Goal: Task Accomplishment & Management: Complete application form

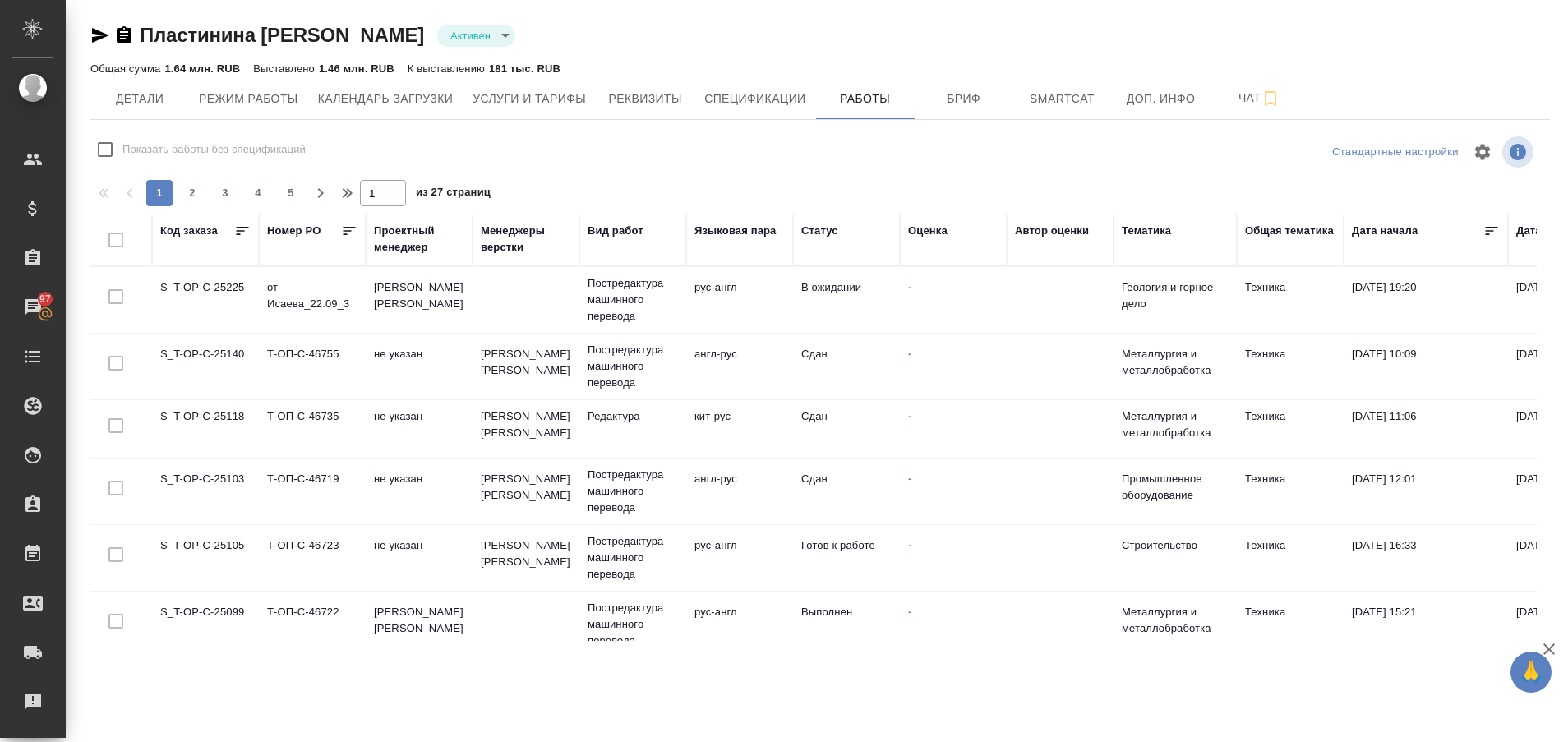
click at [221, 287] on td "S_T-OP-C-25225" at bounding box center [206, 300] width 107 height 58
drag, startPoint x: 0, startPoint y: 0, endPoint x: 221, endPoint y: 287, distance: 362.2
click at [221, 287] on td "S_T-OP-C-25225" at bounding box center [206, 300] width 107 height 58
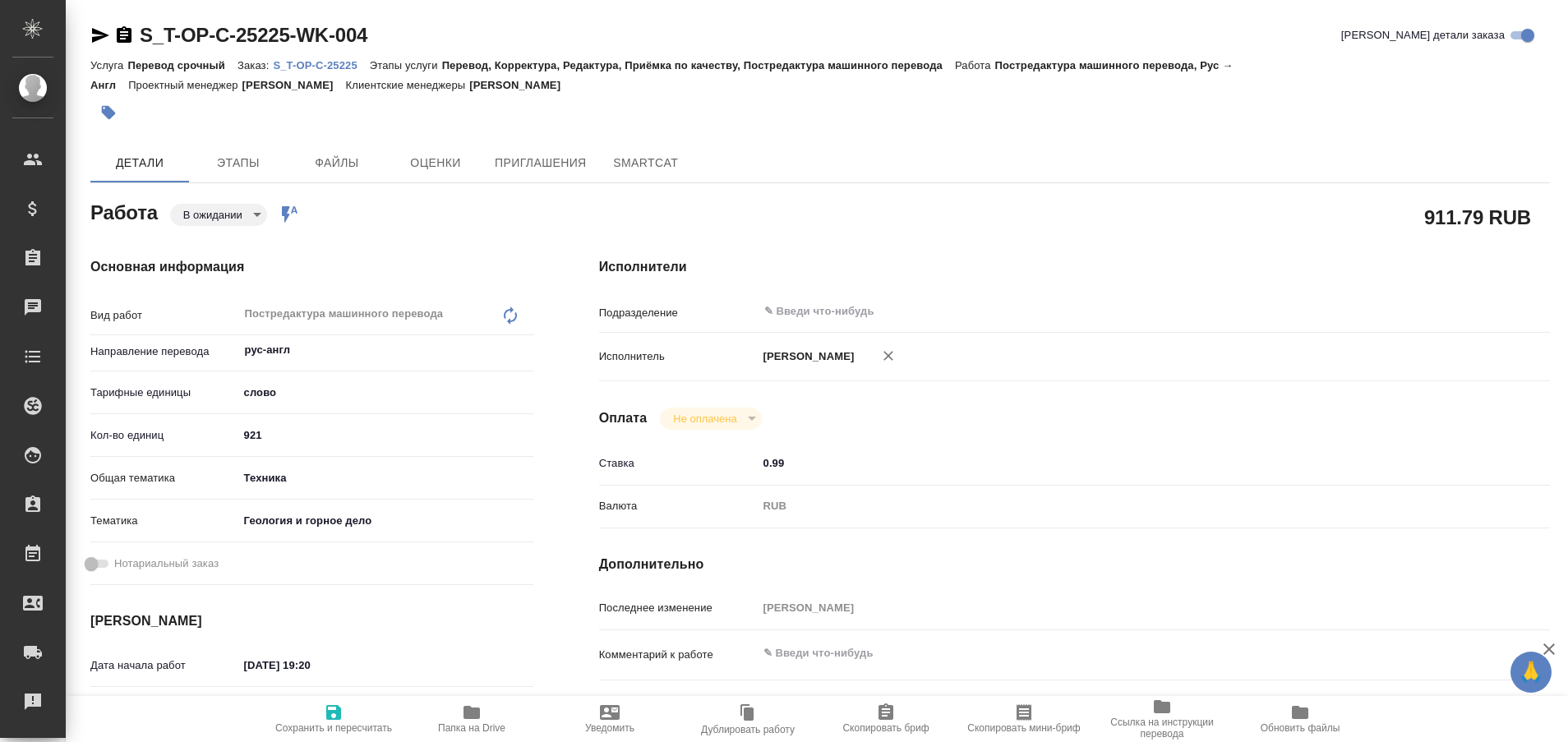
type textarea "x"
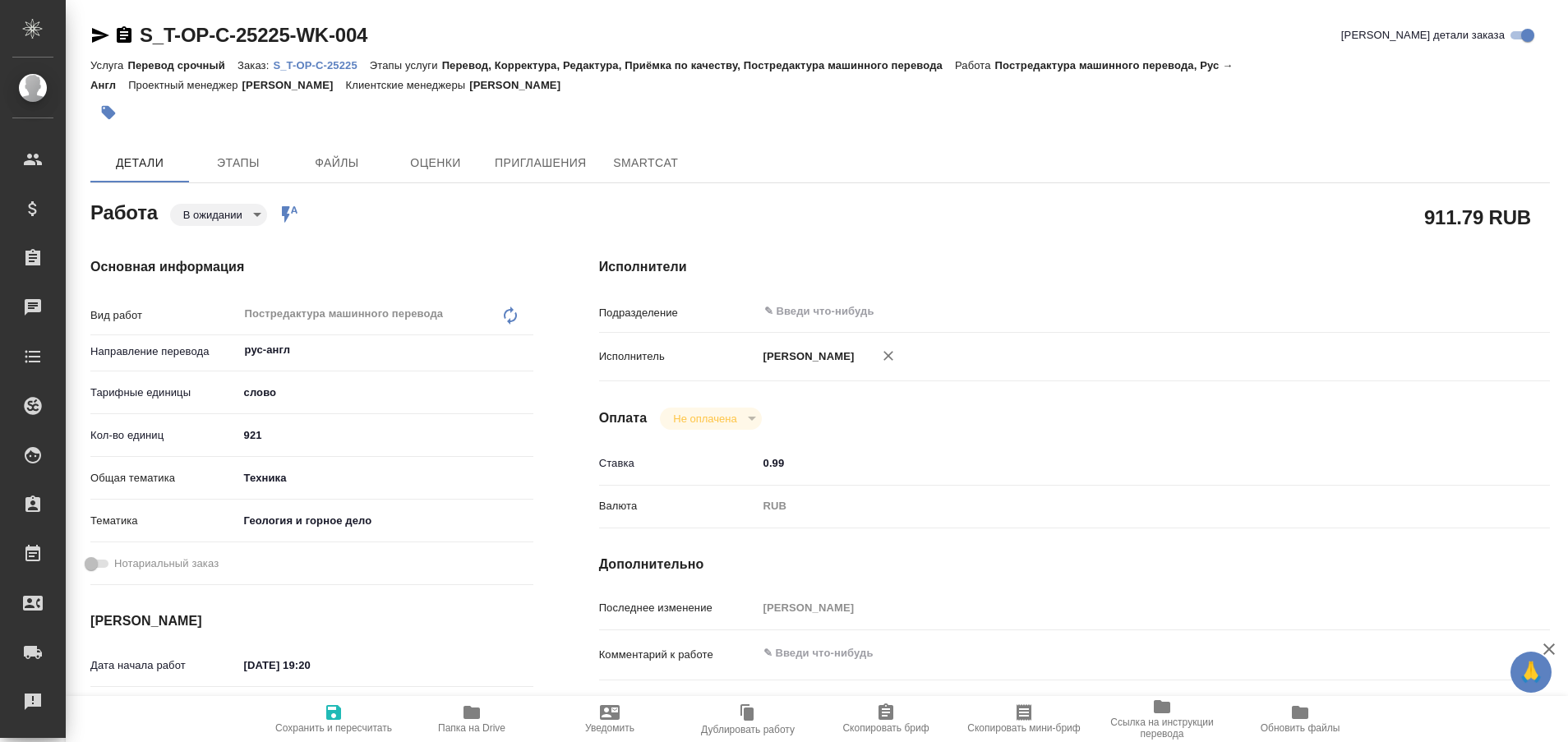
type textarea "x"
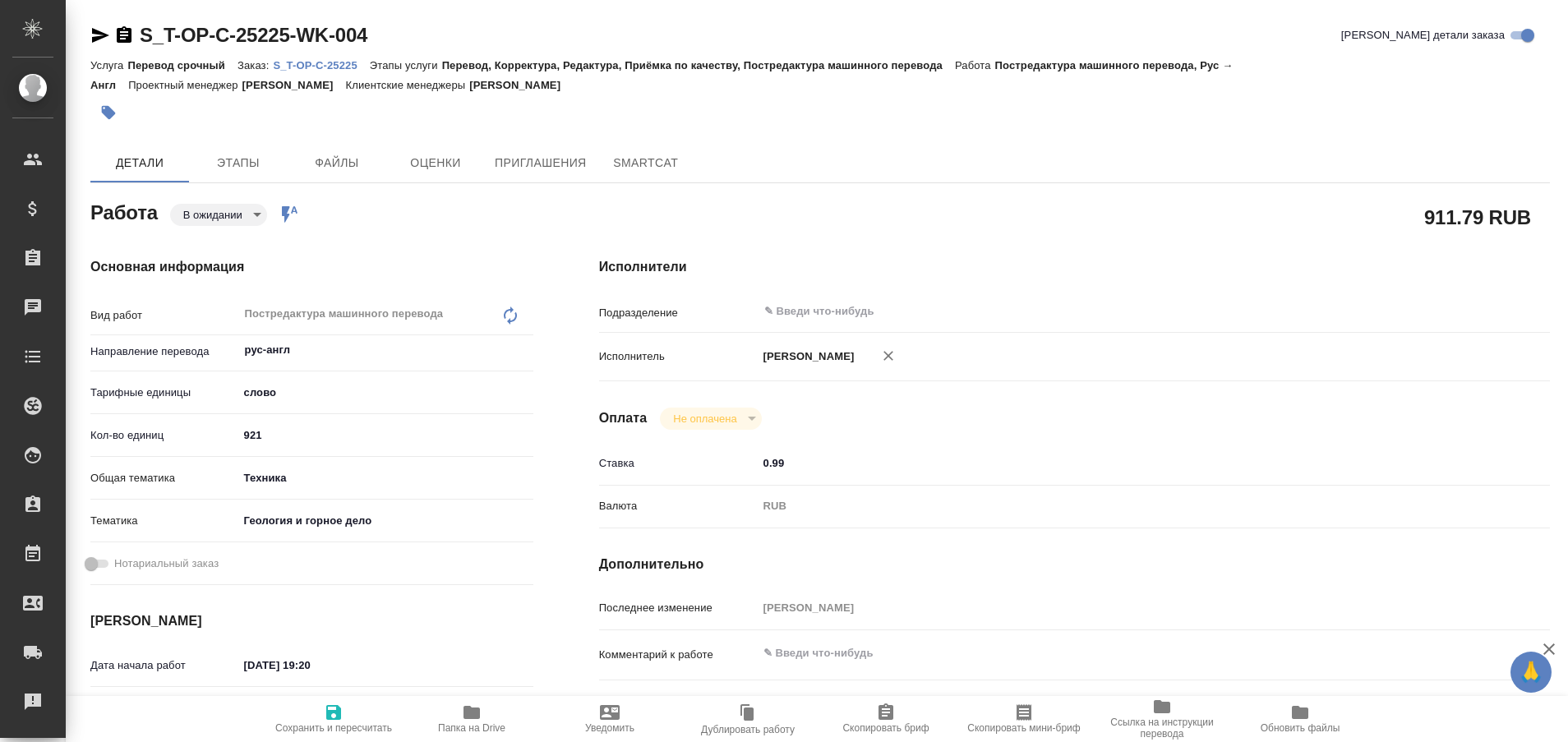
type textarea "x"
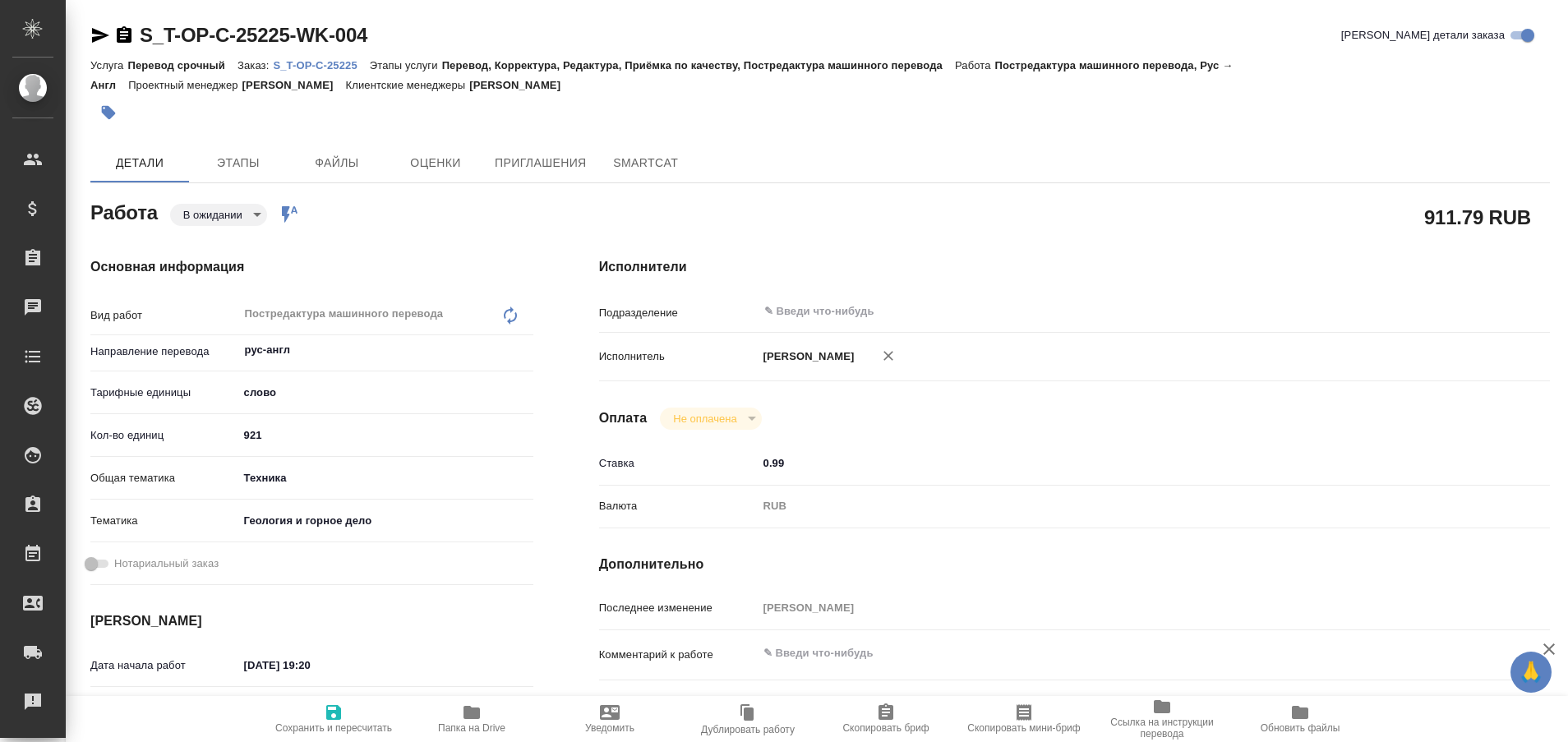
type textarea "x"
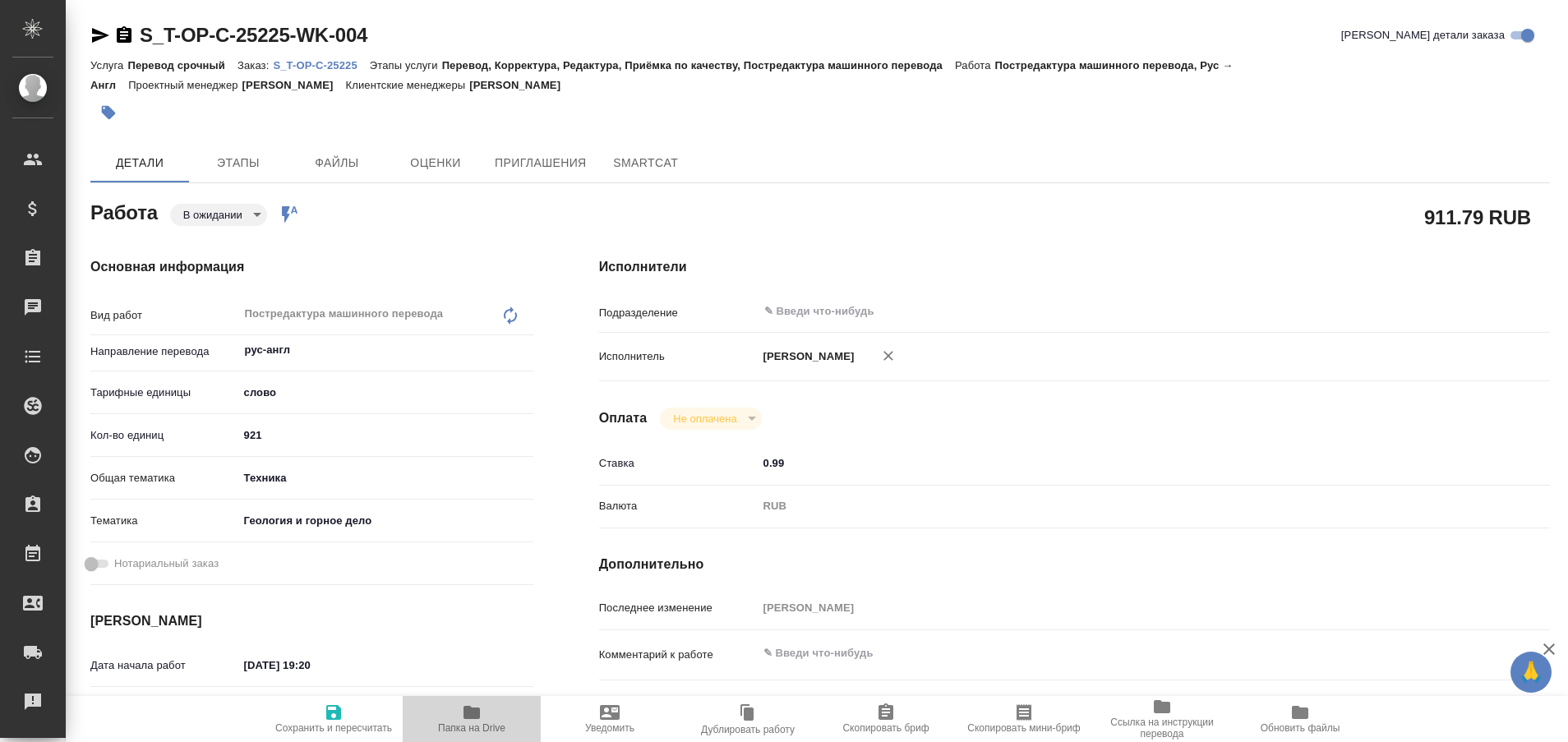
click at [480, 714] on icon "button" at bounding box center [472, 712] width 17 height 13
type textarea "x"
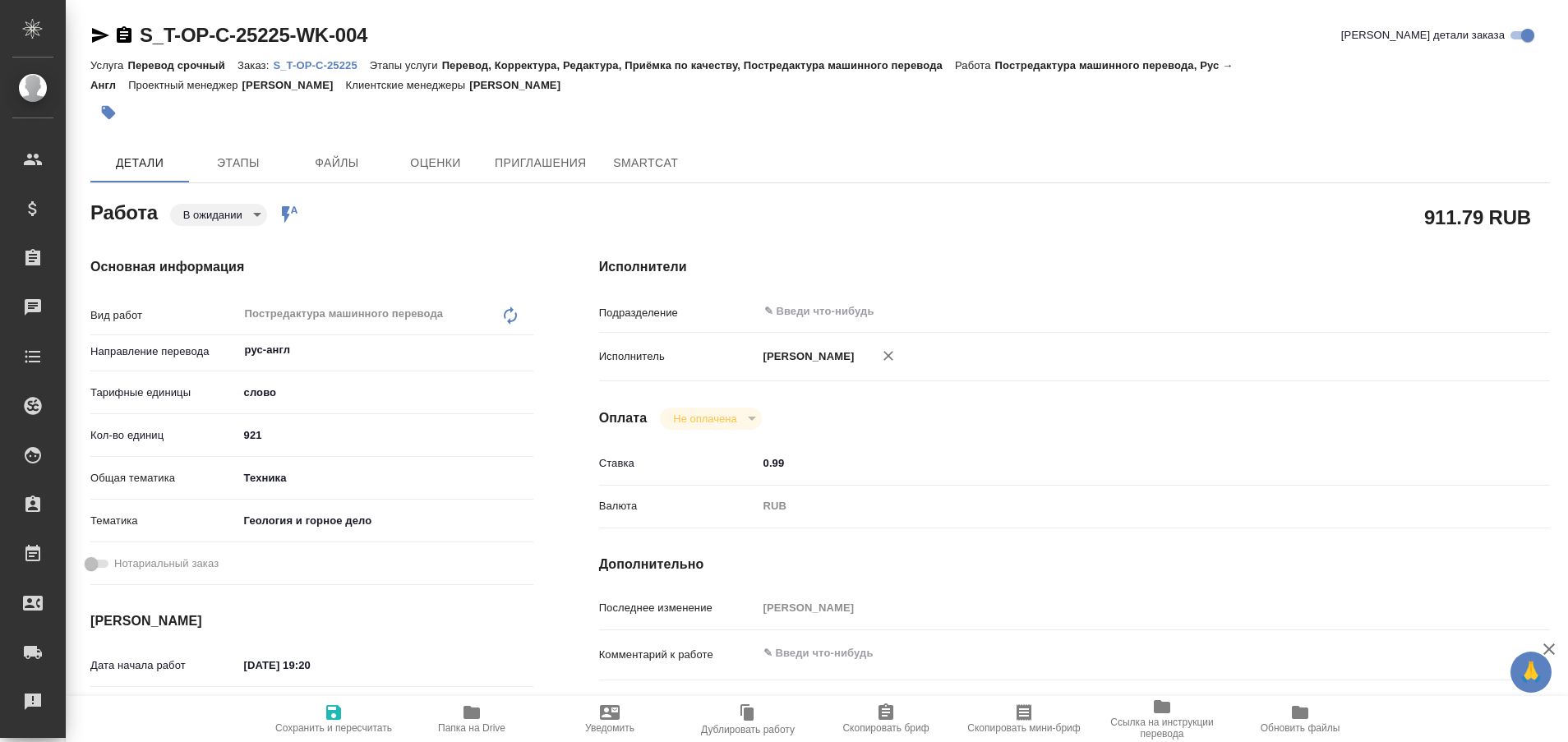
type textarea "x"
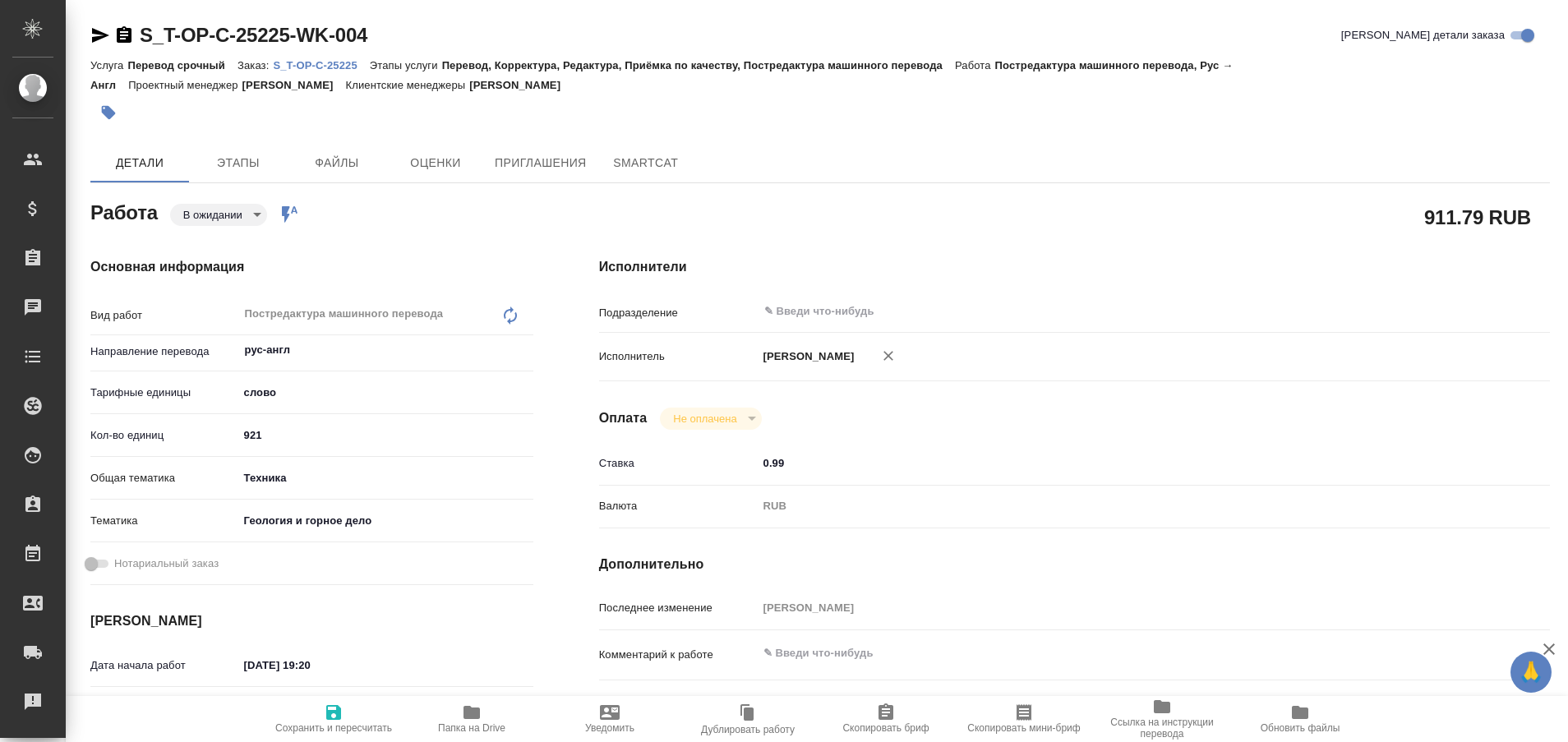
type textarea "x"
click at [261, 214] on body "🙏 .cls-1 fill:#fff; AWATERA Plastinina [PERSON_NAME] Спецификации Заказы 97 Чат…" at bounding box center [784, 371] width 1568 height 742
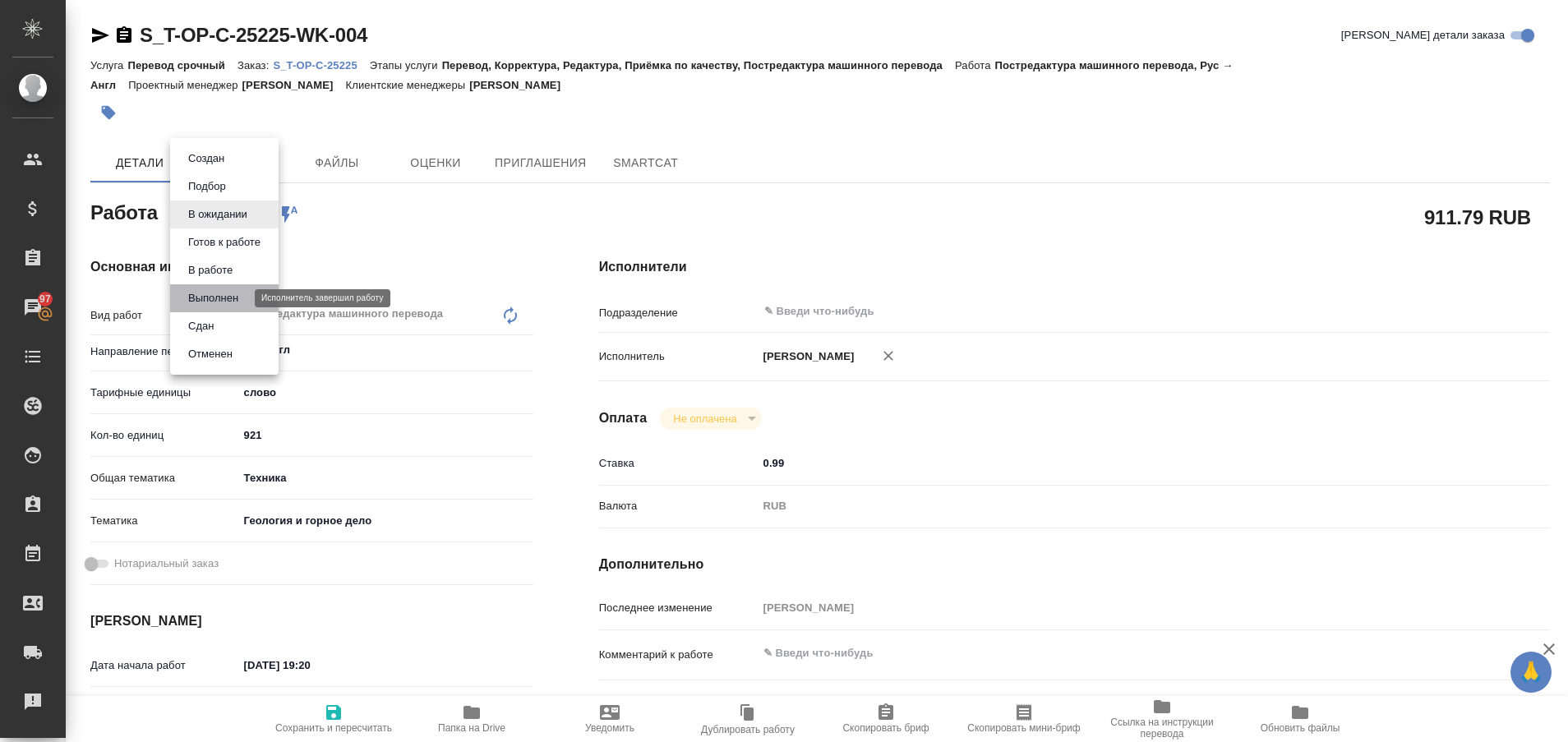
click at [230, 293] on button "Выполнен" at bounding box center [214, 298] width 60 height 18
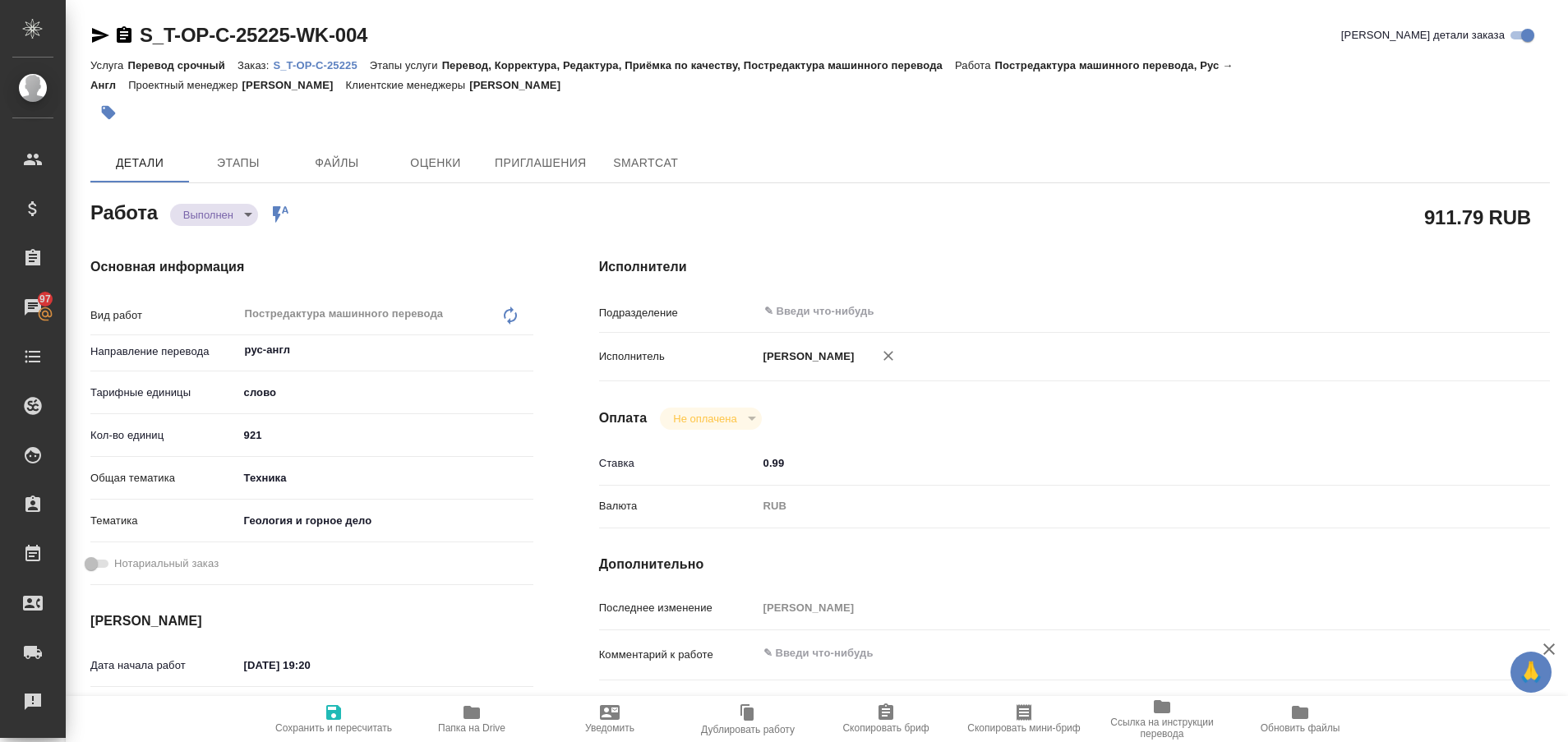
type textarea "x"
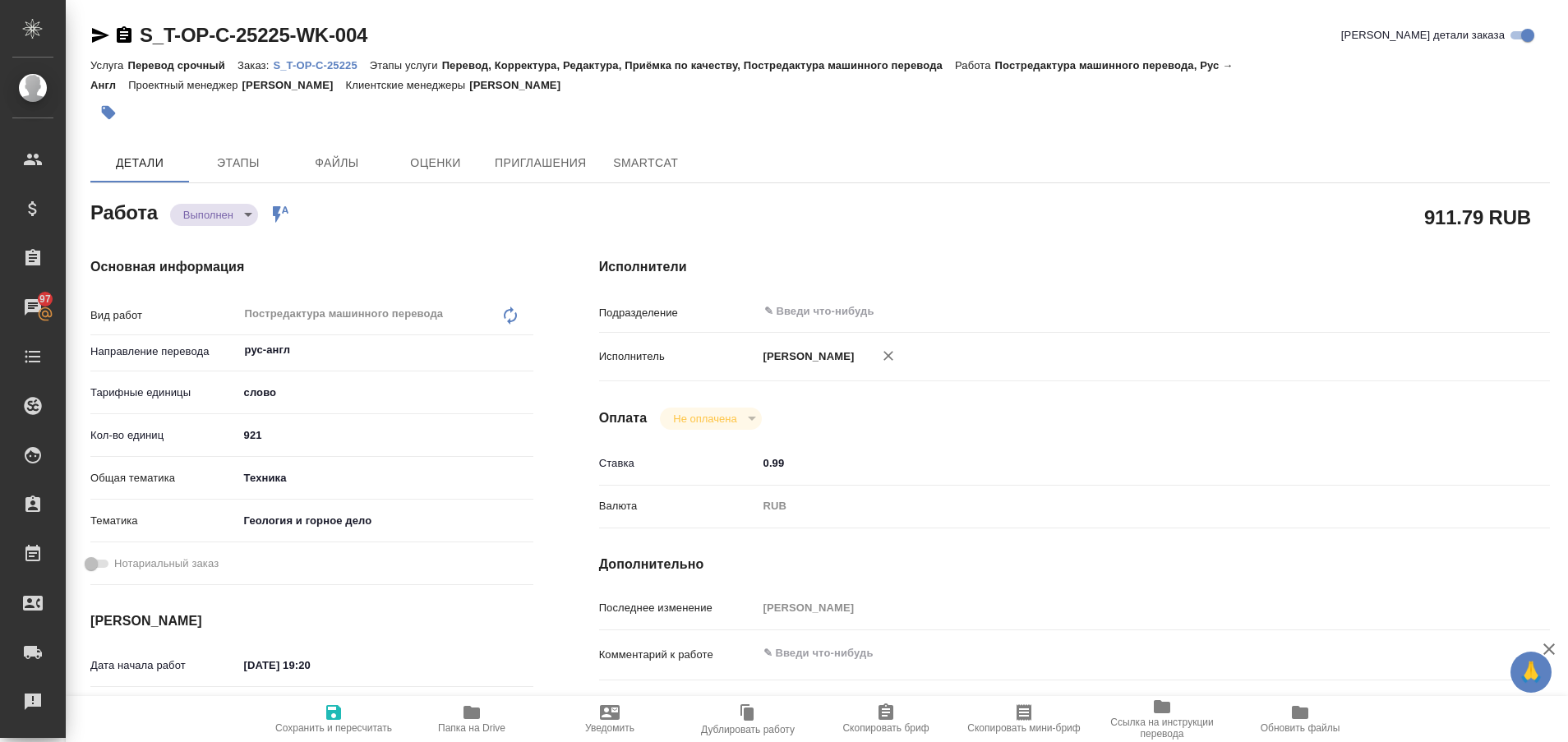
type textarea "x"
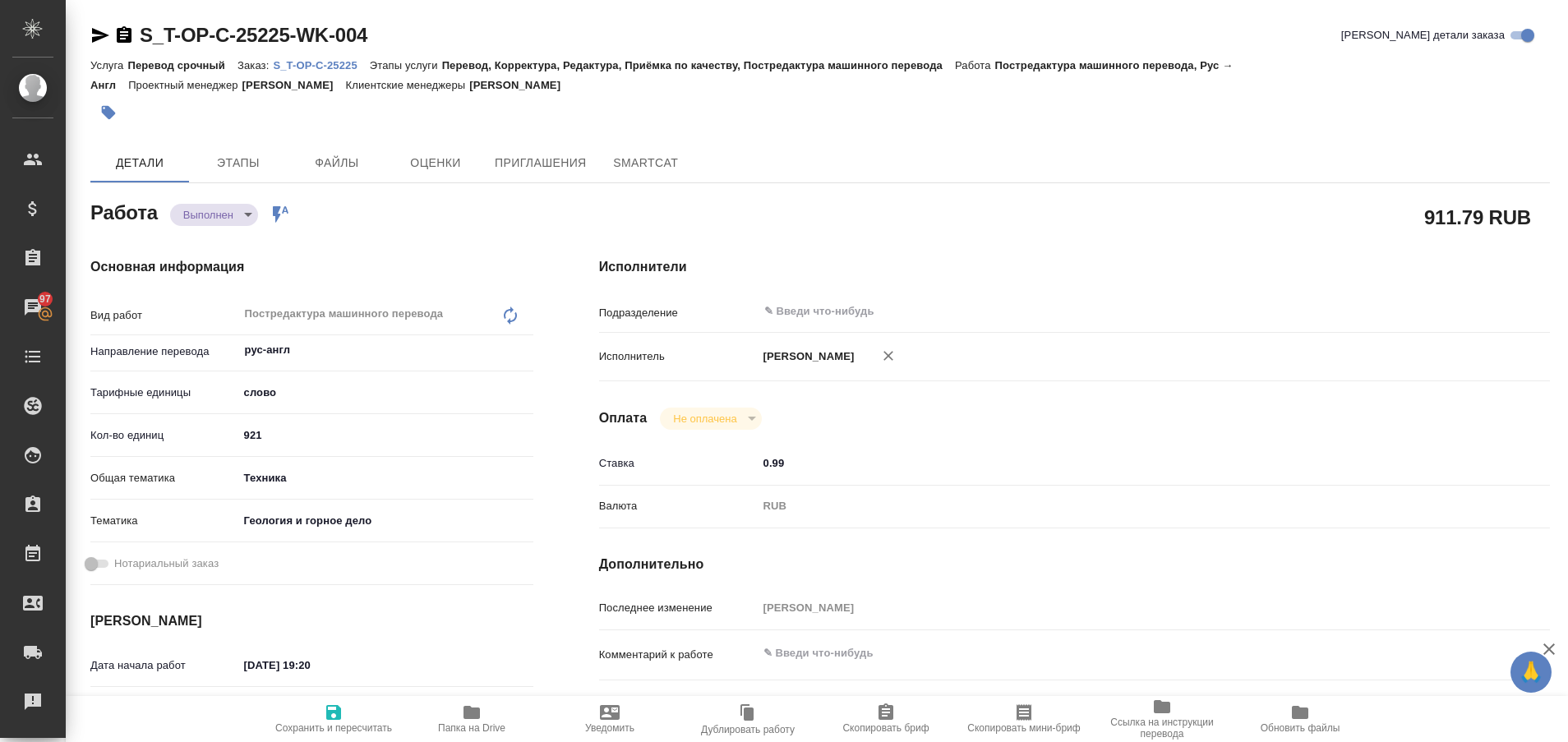
type textarea "x"
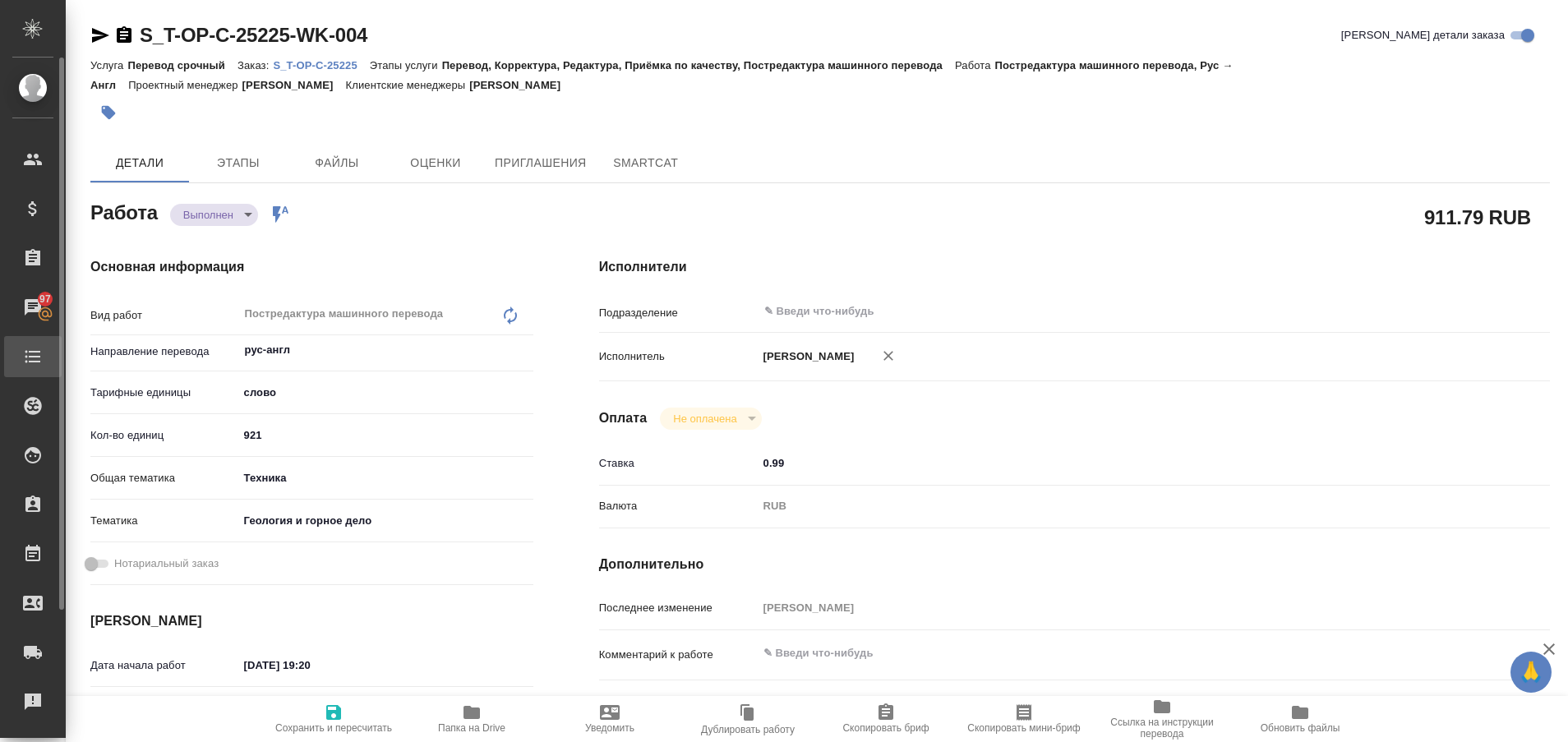
type textarea "x"
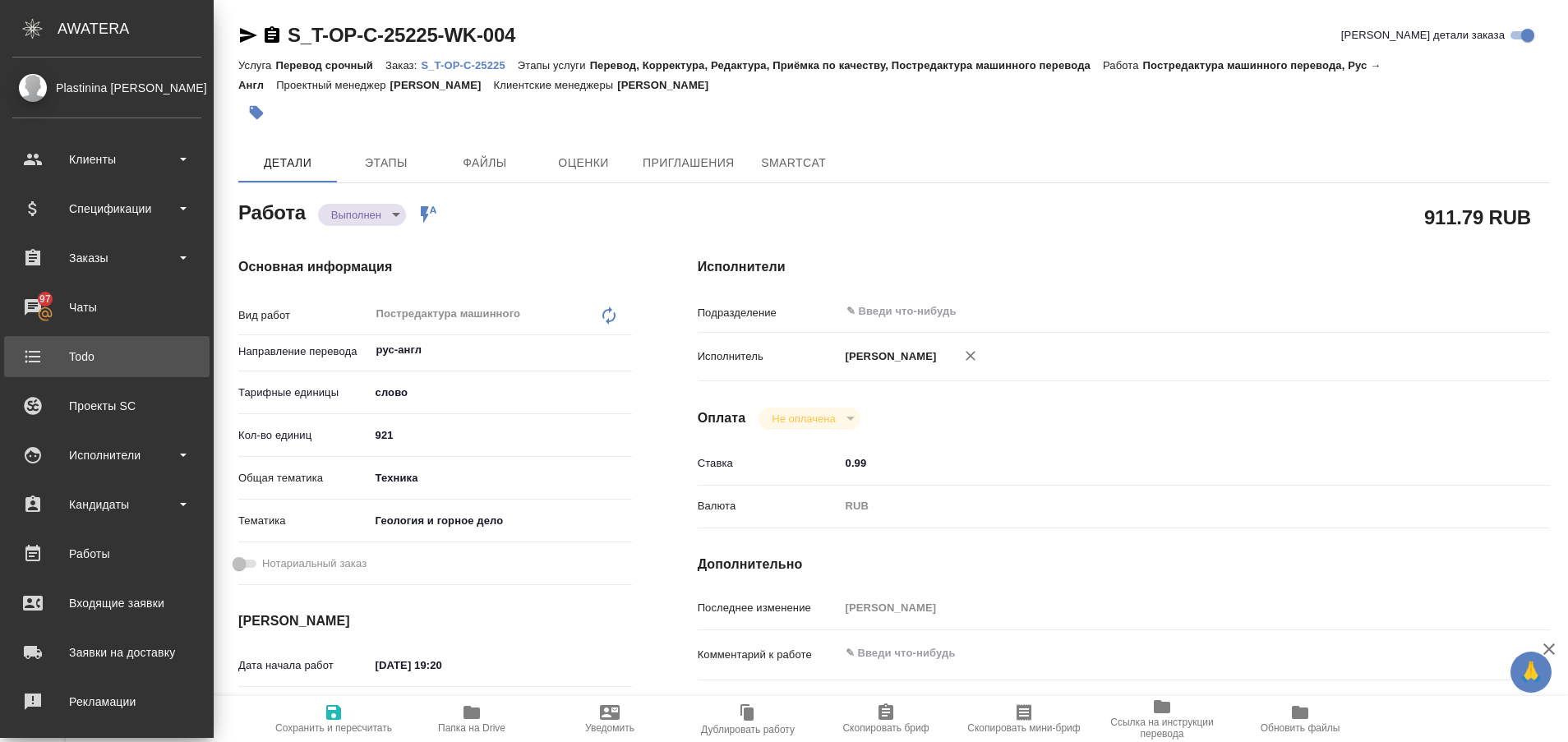
type textarea "x"
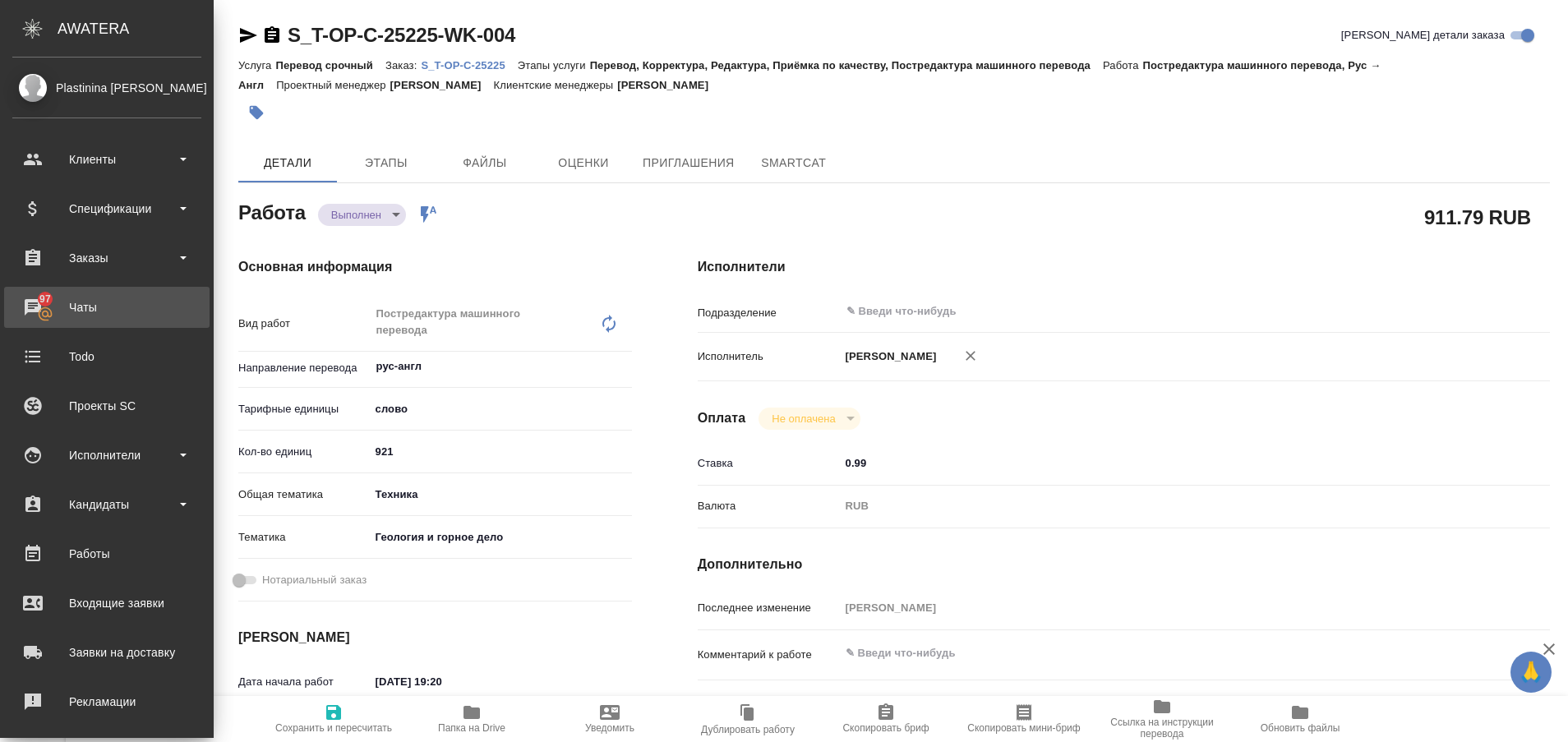
type textarea "x"
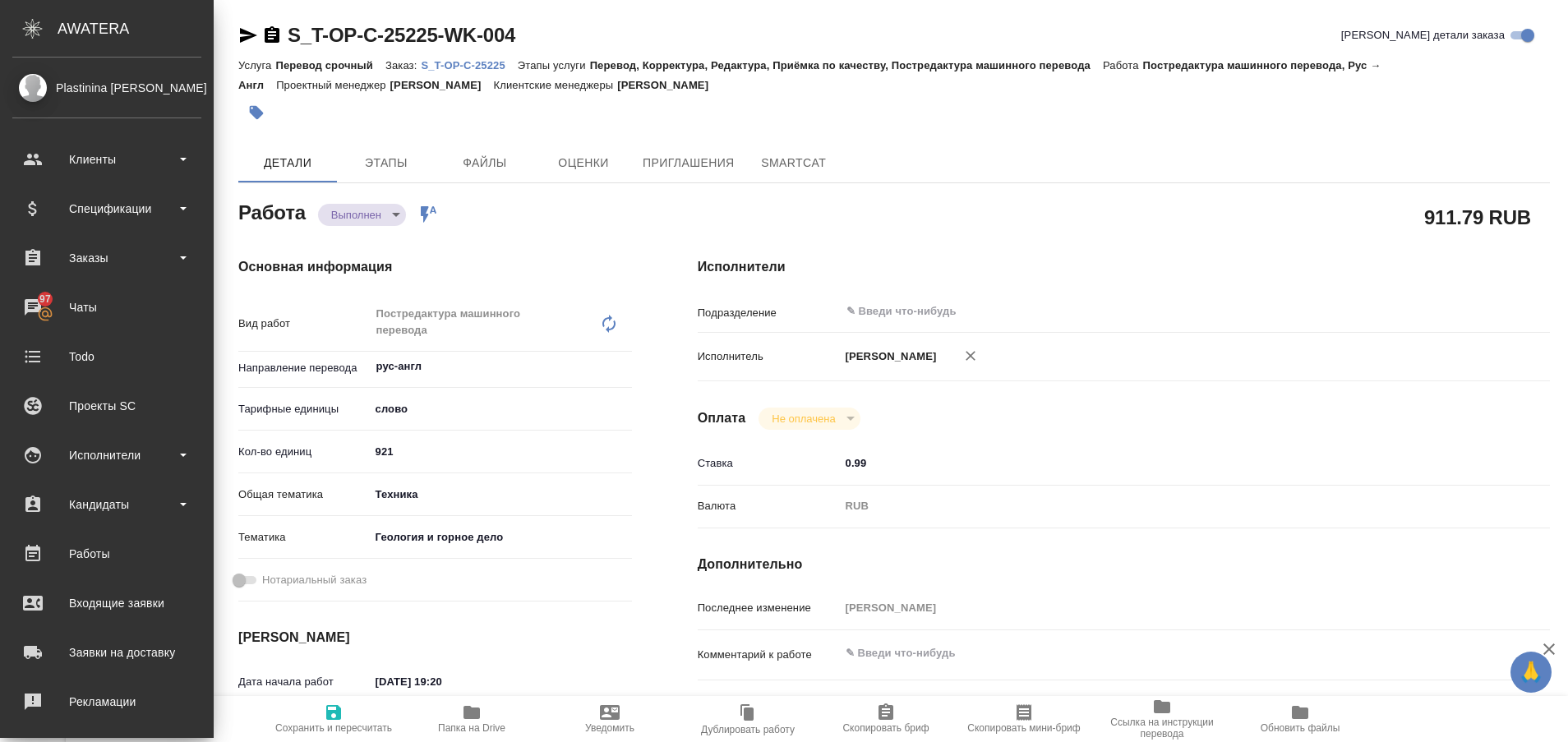
type textarea "x"
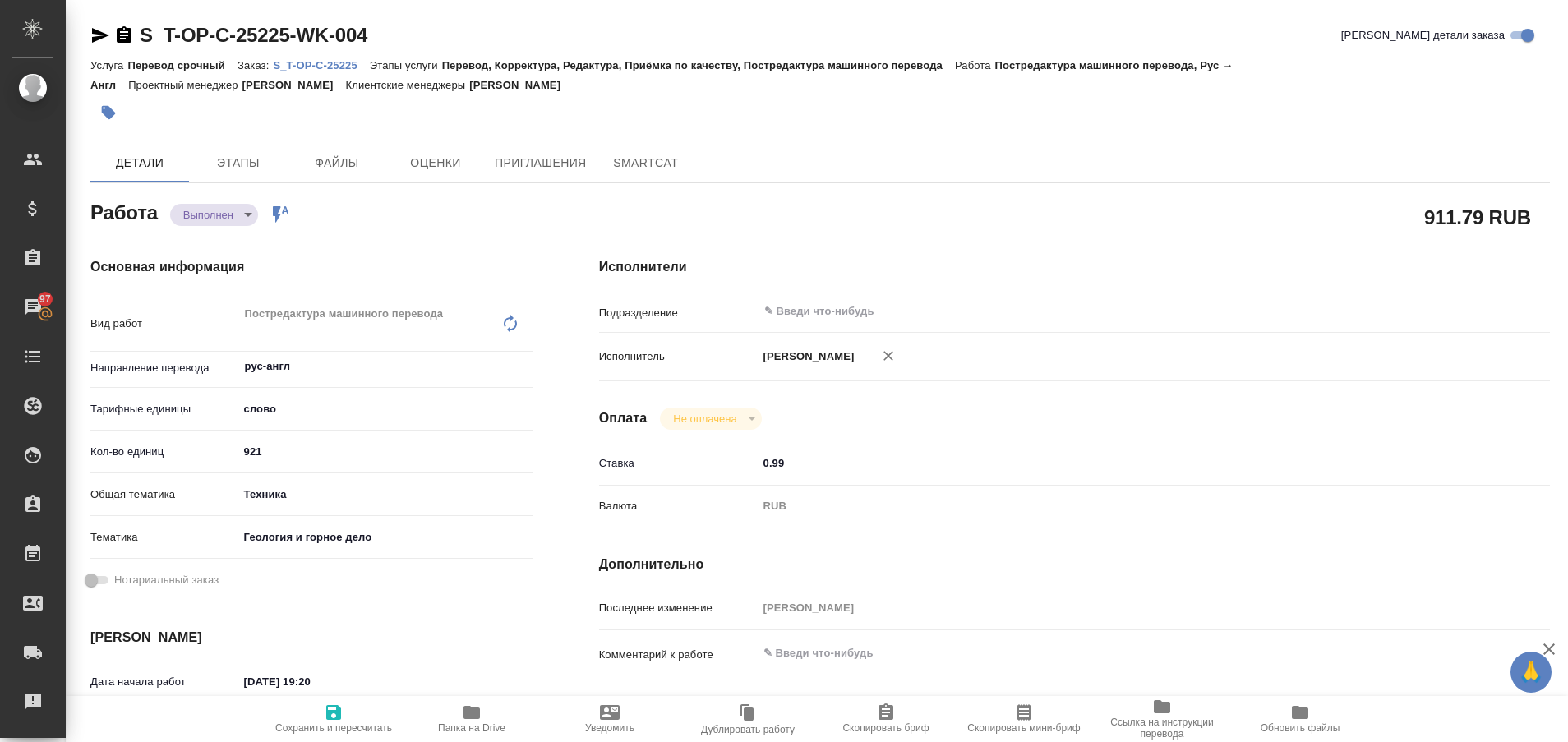
click at [297, 62] on p "S_T-OP-C-25225" at bounding box center [321, 66] width 96 height 12
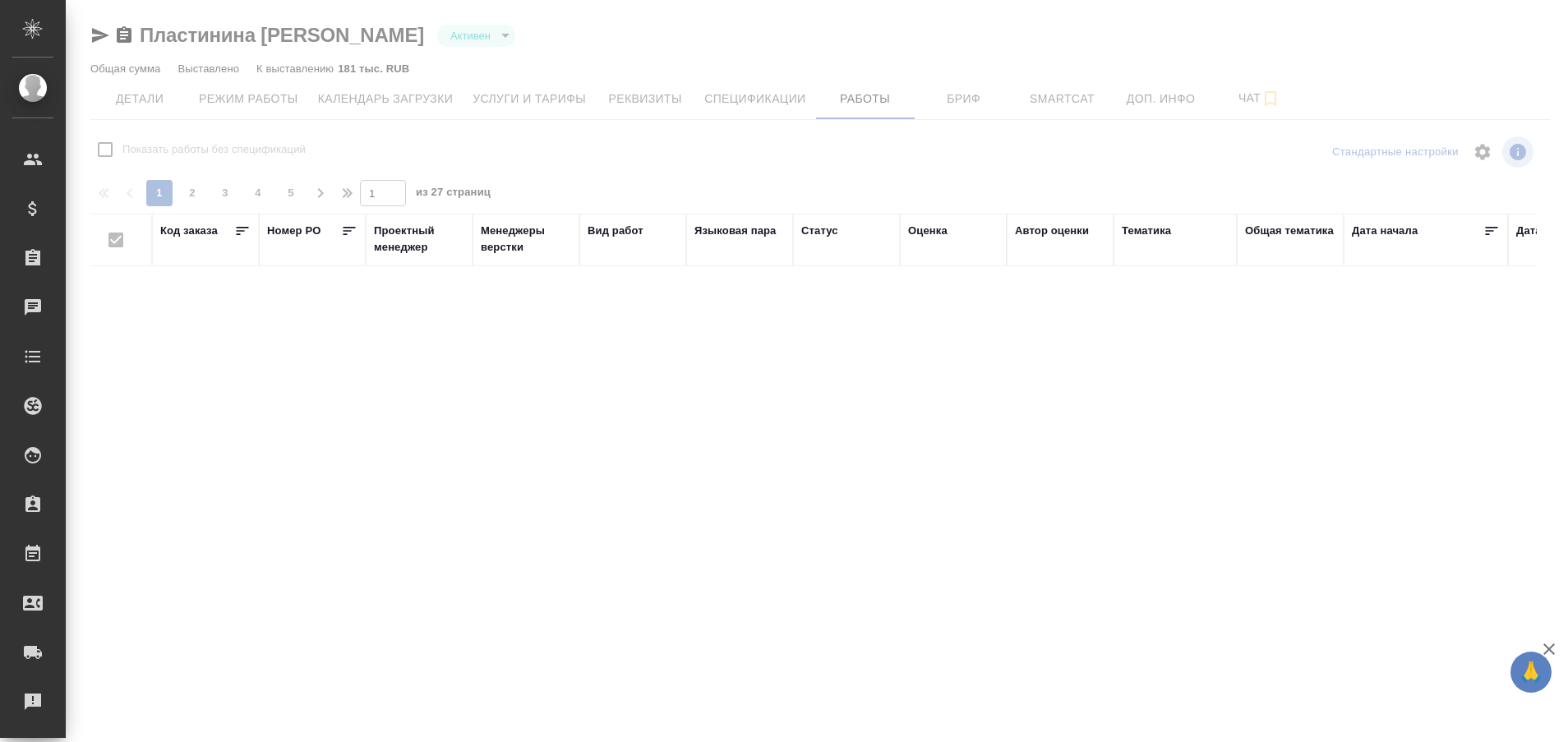
checkbox input "false"
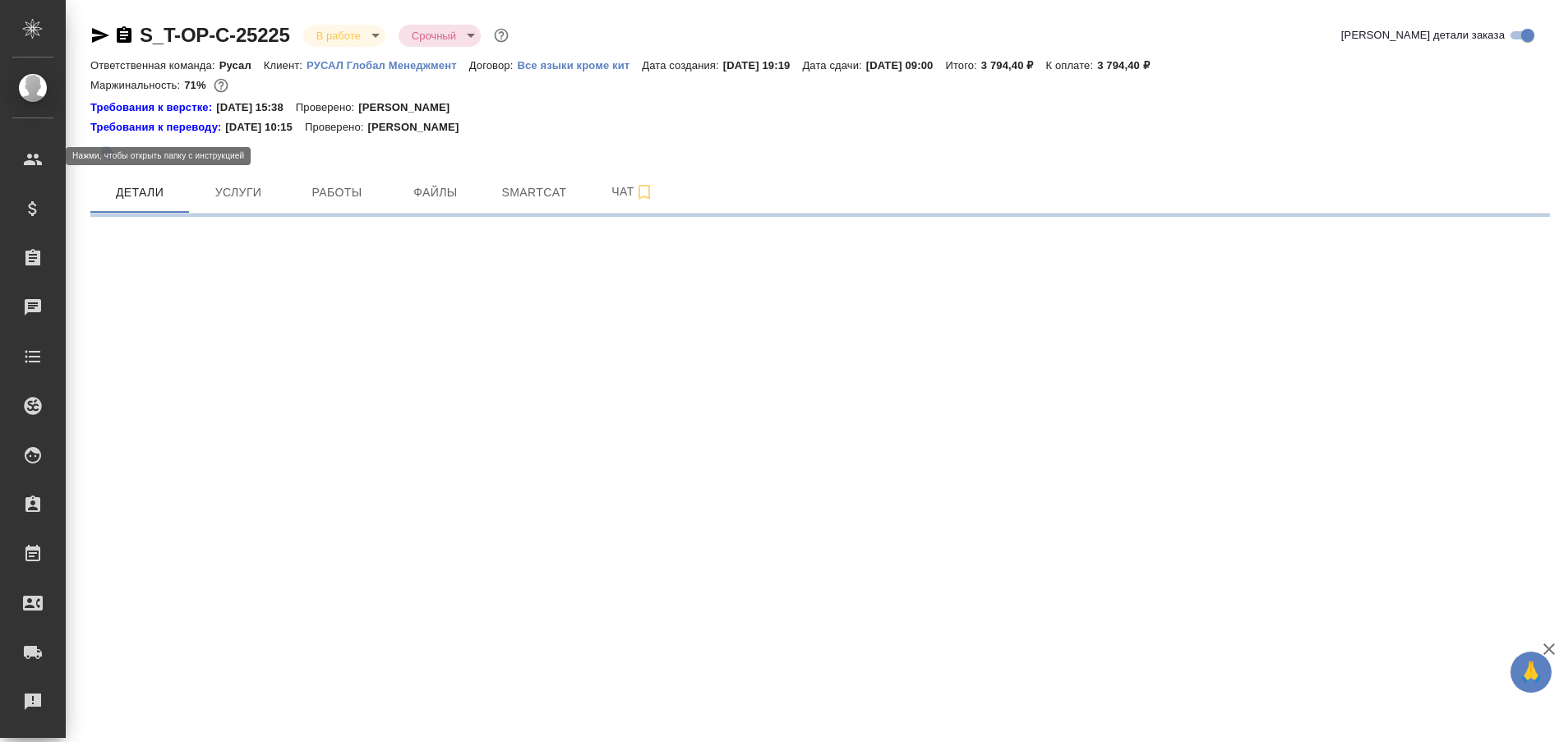
select select "RU"
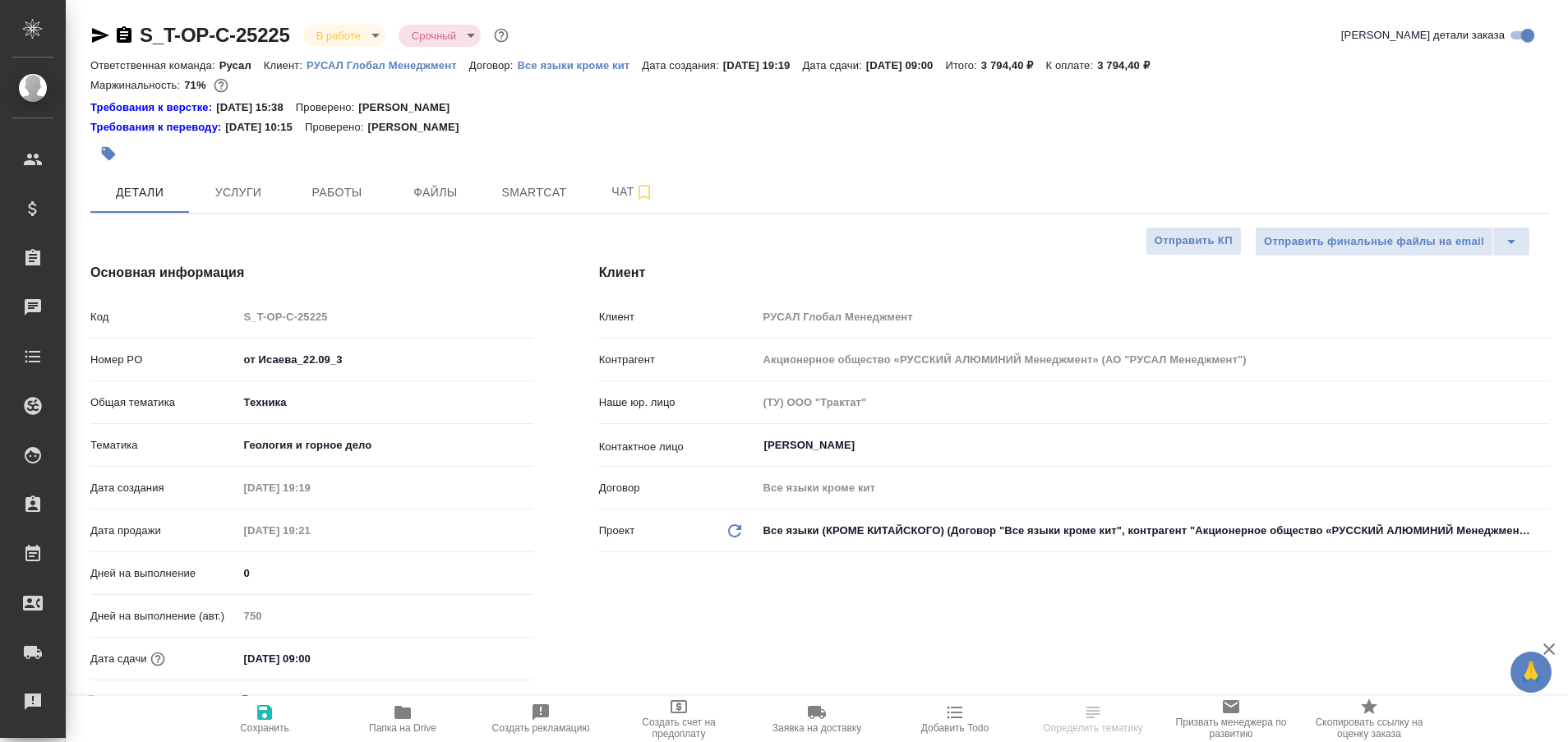
type textarea "x"
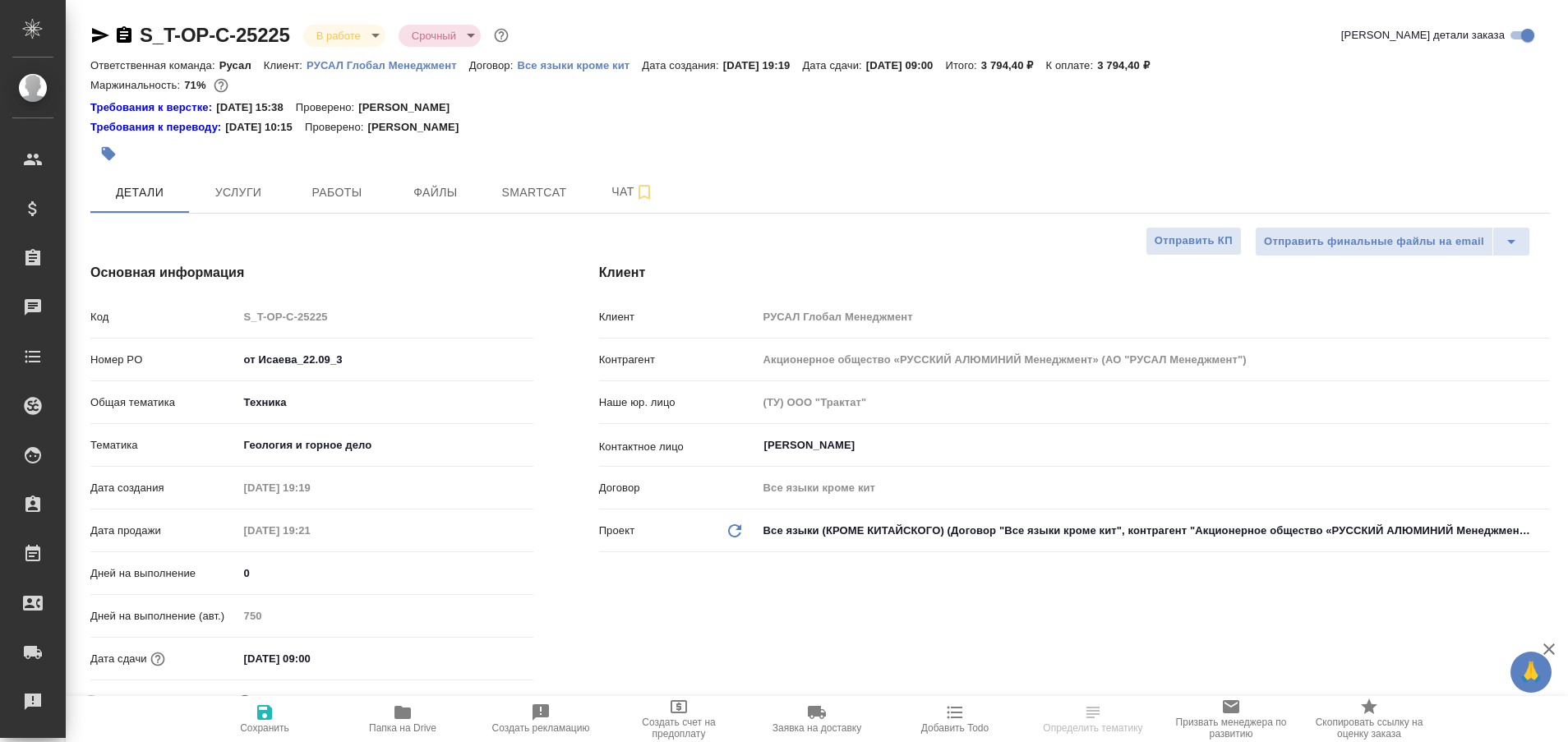
type textarea "x"
type input "[PERSON_NAME]"
click at [96, 38] on icon "button" at bounding box center [100, 35] width 17 height 15
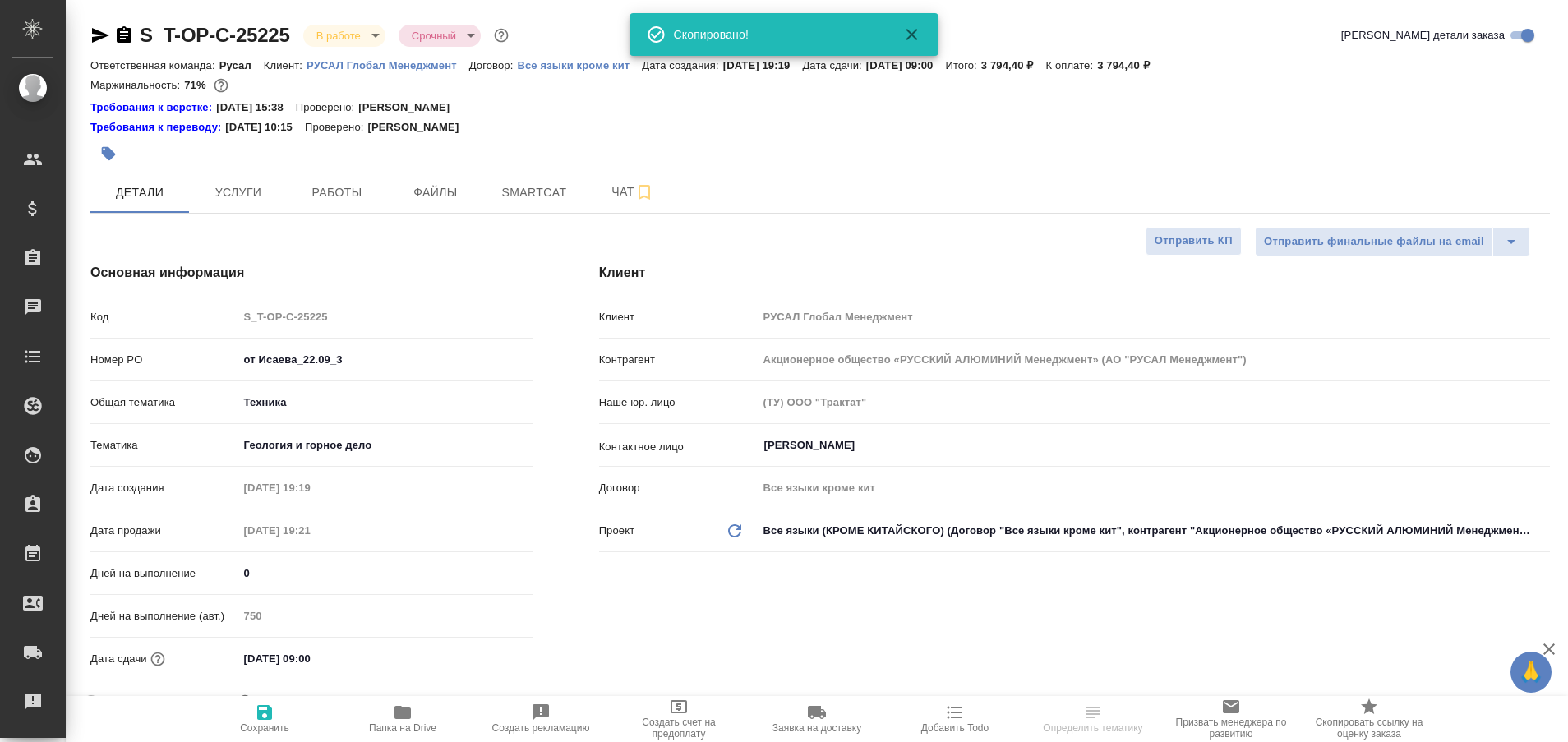
type textarea "x"
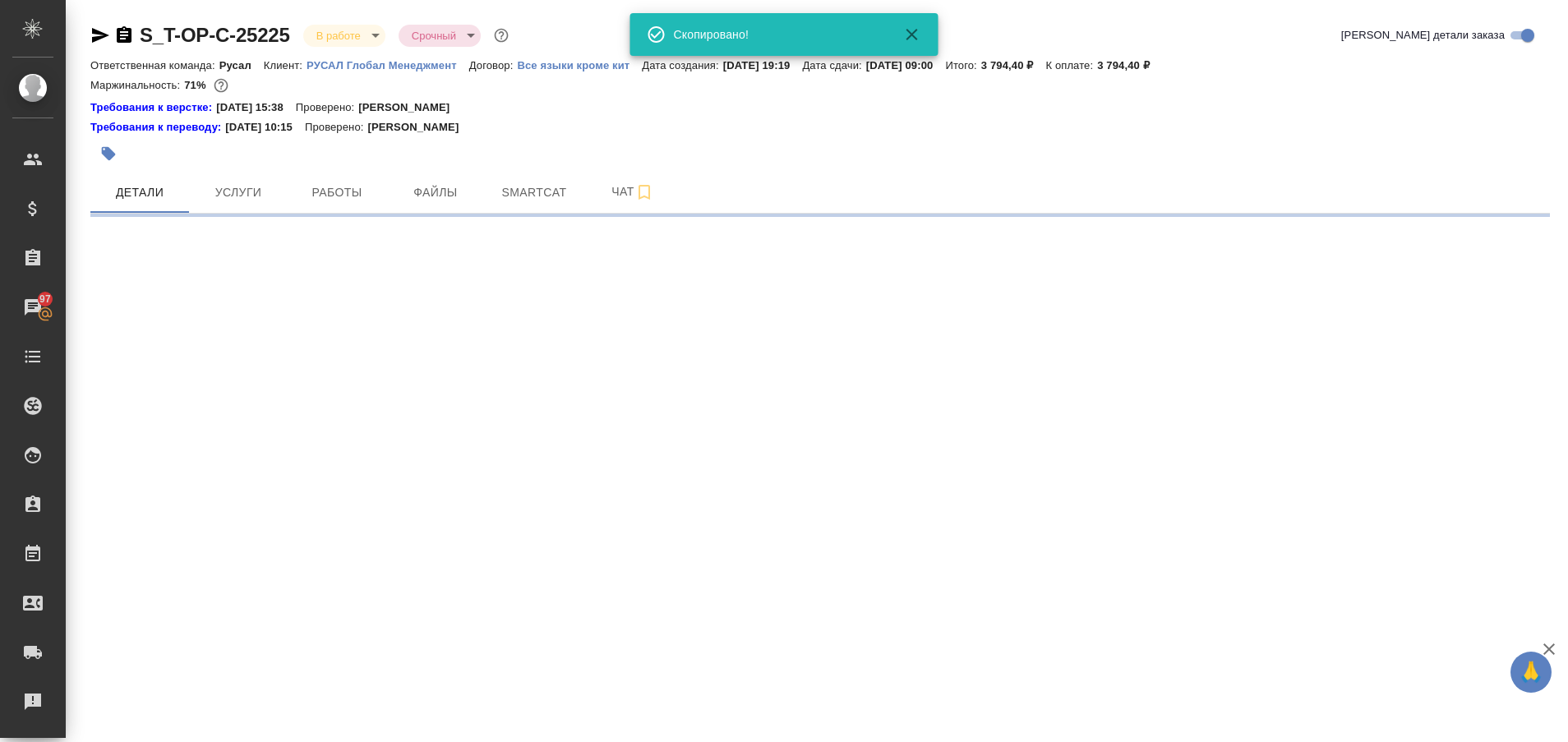
select select "RU"
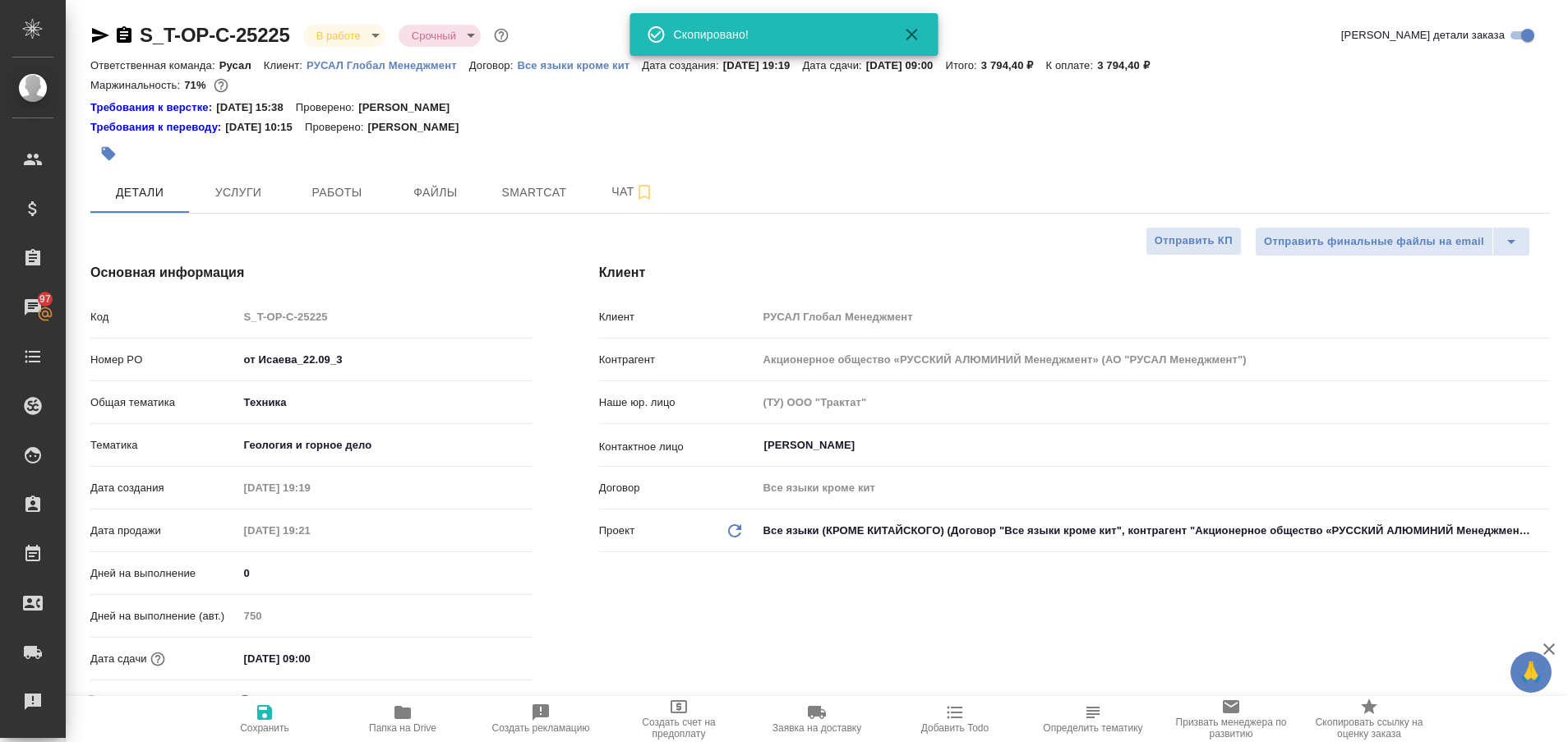
type textarea "x"
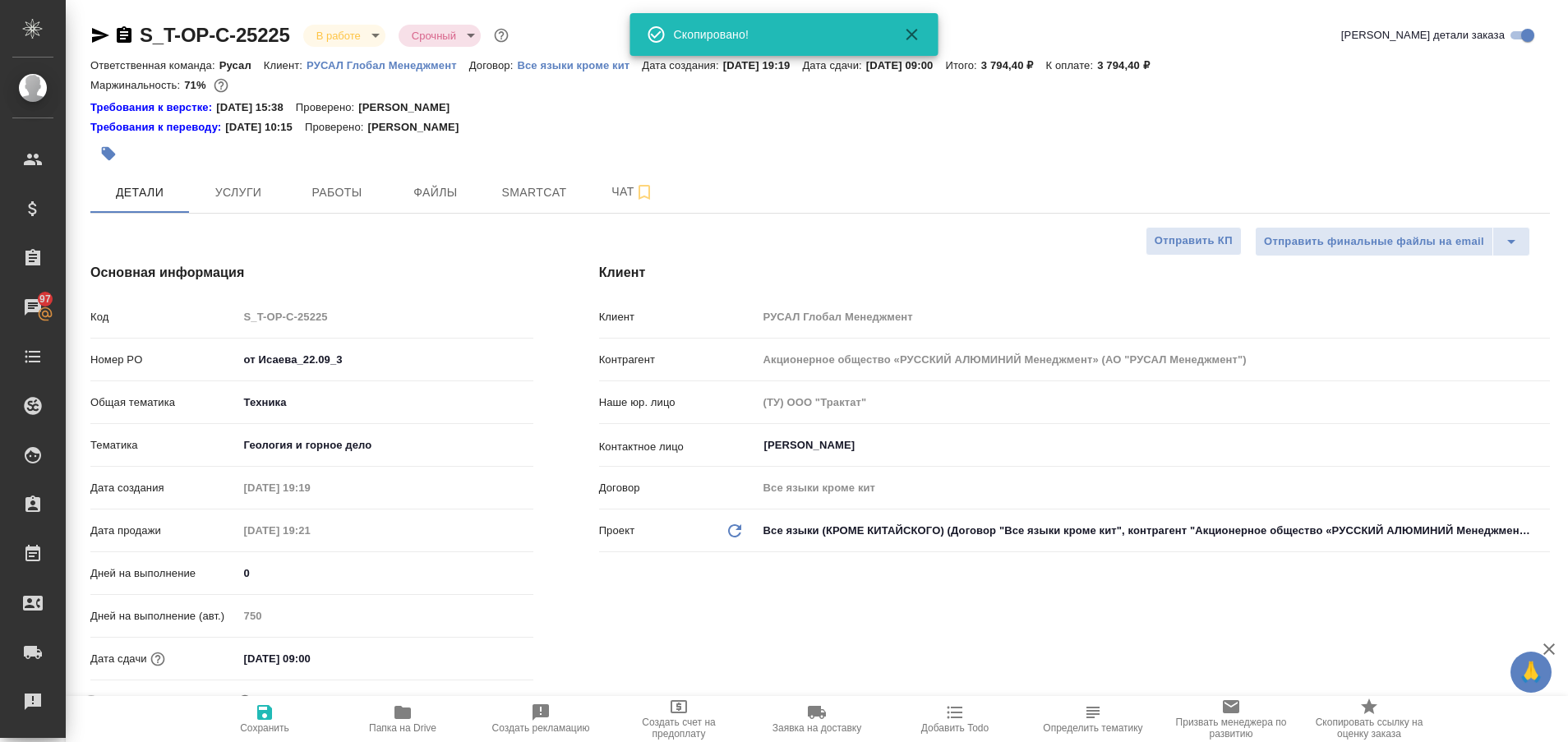
type textarea "x"
